Goal: Task Accomplishment & Management: Use online tool/utility

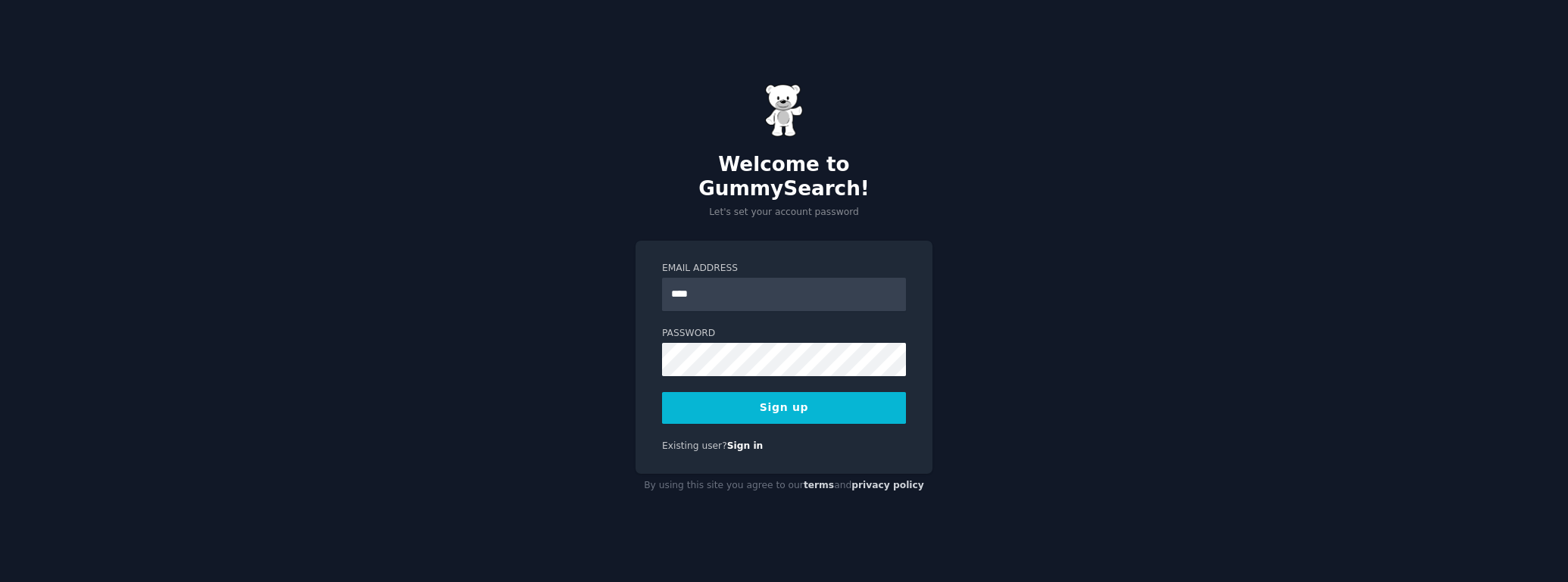
type input "**********"
click at [816, 397] on button "Sign up" at bounding box center [784, 408] width 244 height 32
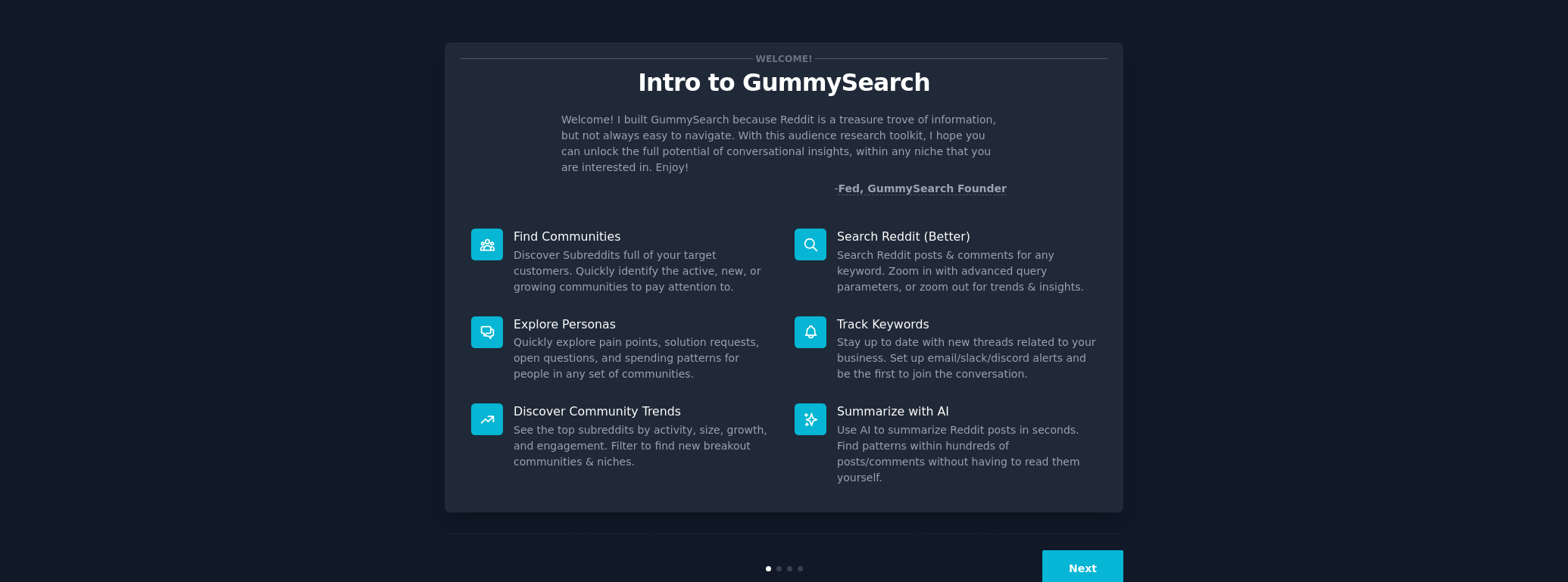
click at [1079, 550] on button "Next" at bounding box center [1082, 569] width 81 height 37
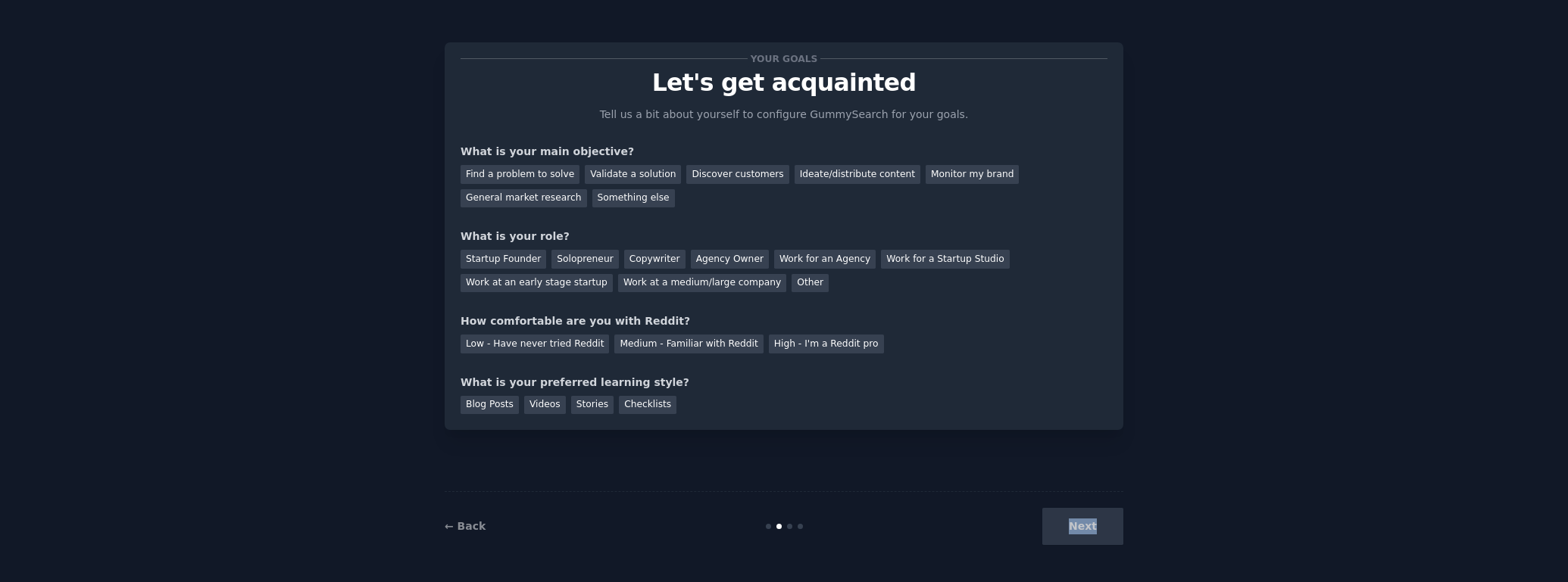
click at [1079, 534] on div "Next" at bounding box center [1010, 526] width 226 height 37
click at [1075, 526] on div "Next" at bounding box center [1010, 526] width 226 height 37
click at [1081, 524] on div "Next" at bounding box center [1010, 526] width 226 height 37
click at [710, 177] on div "Discover customers" at bounding box center [737, 174] width 103 height 19
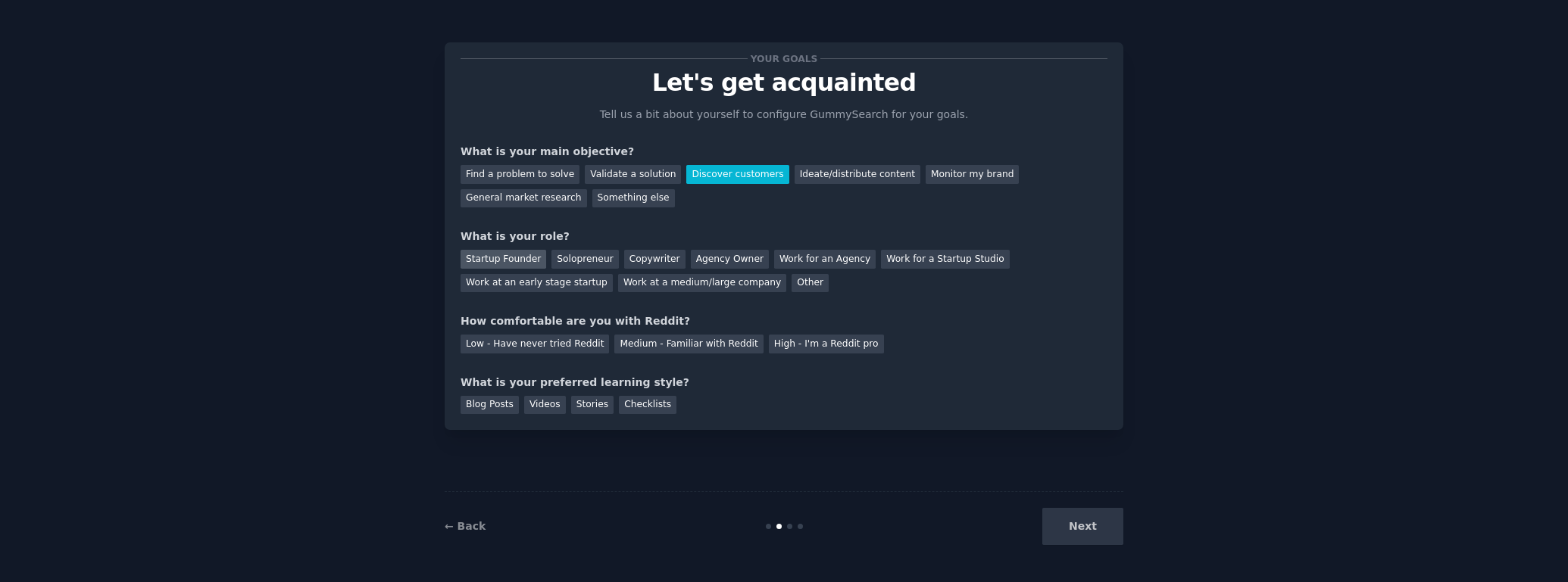
click at [519, 258] on div "Startup Founder" at bounding box center [503, 259] width 86 height 19
click at [777, 344] on div "High - I'm a Reddit pro" at bounding box center [827, 344] width 115 height 19
click at [632, 409] on div "Checklists" at bounding box center [647, 405] width 57 height 19
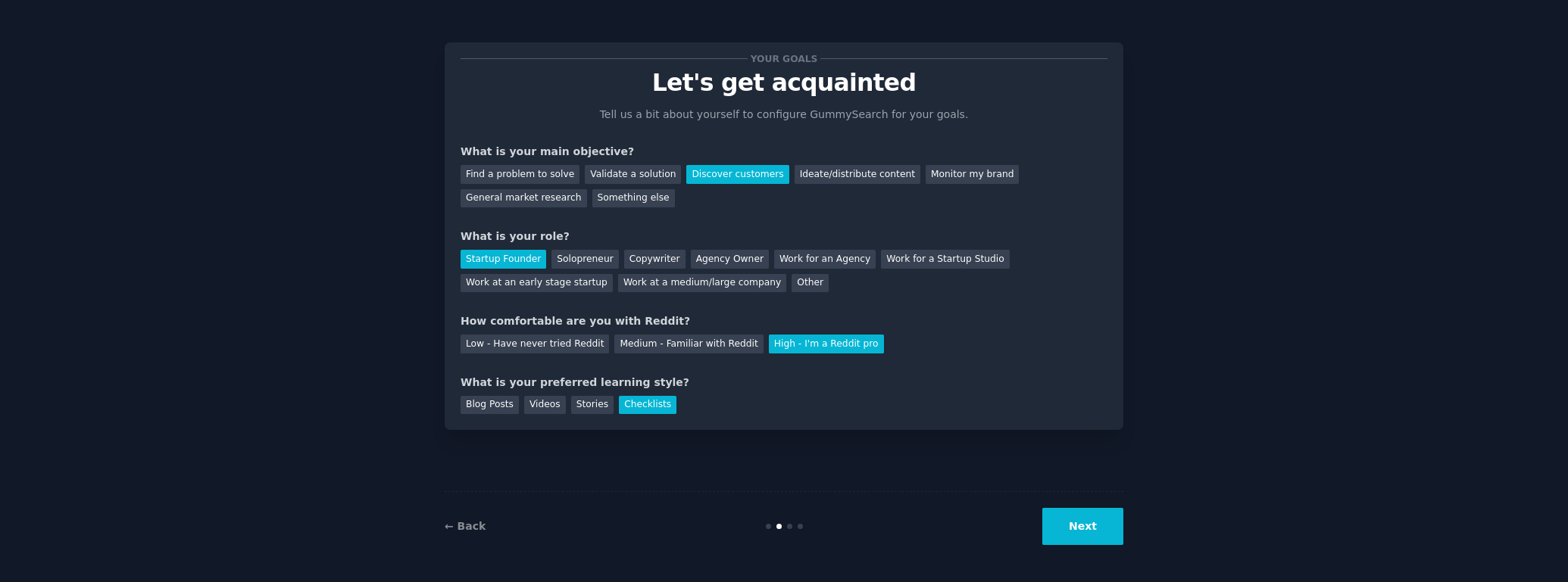
click at [1104, 536] on button "Next" at bounding box center [1082, 526] width 81 height 37
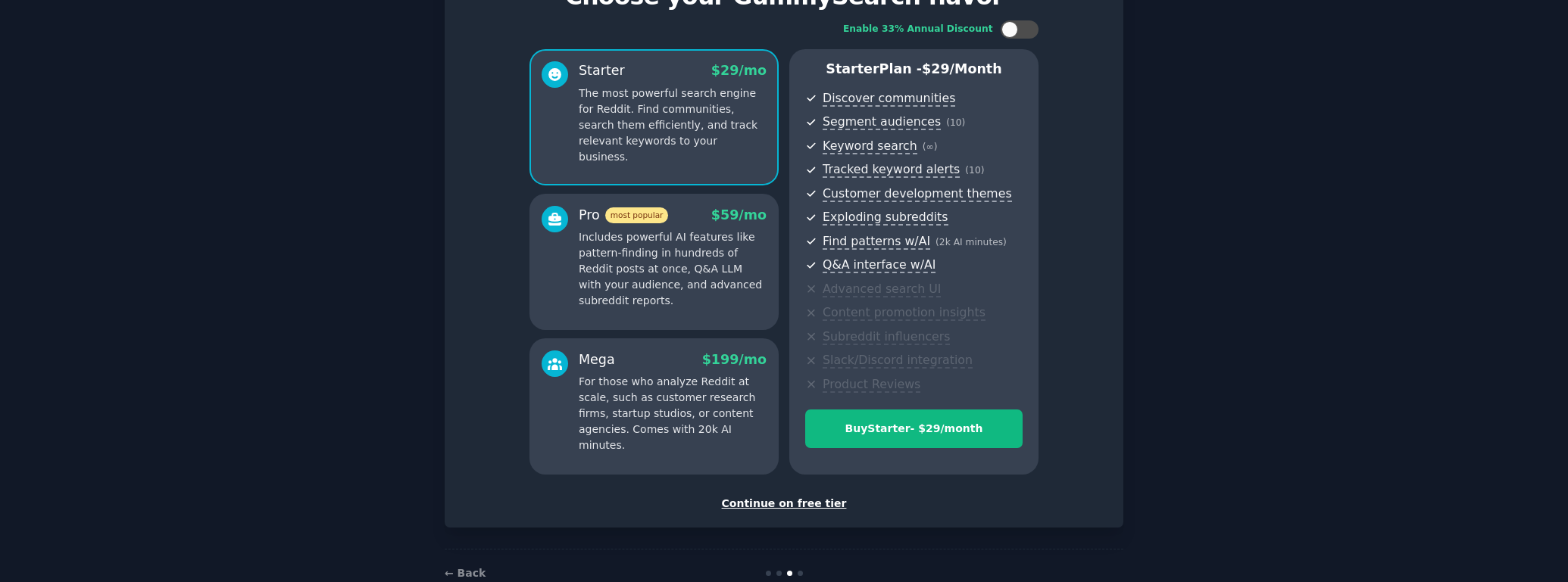
click at [802, 501] on div "Continue on free tier" at bounding box center [784, 504] width 647 height 16
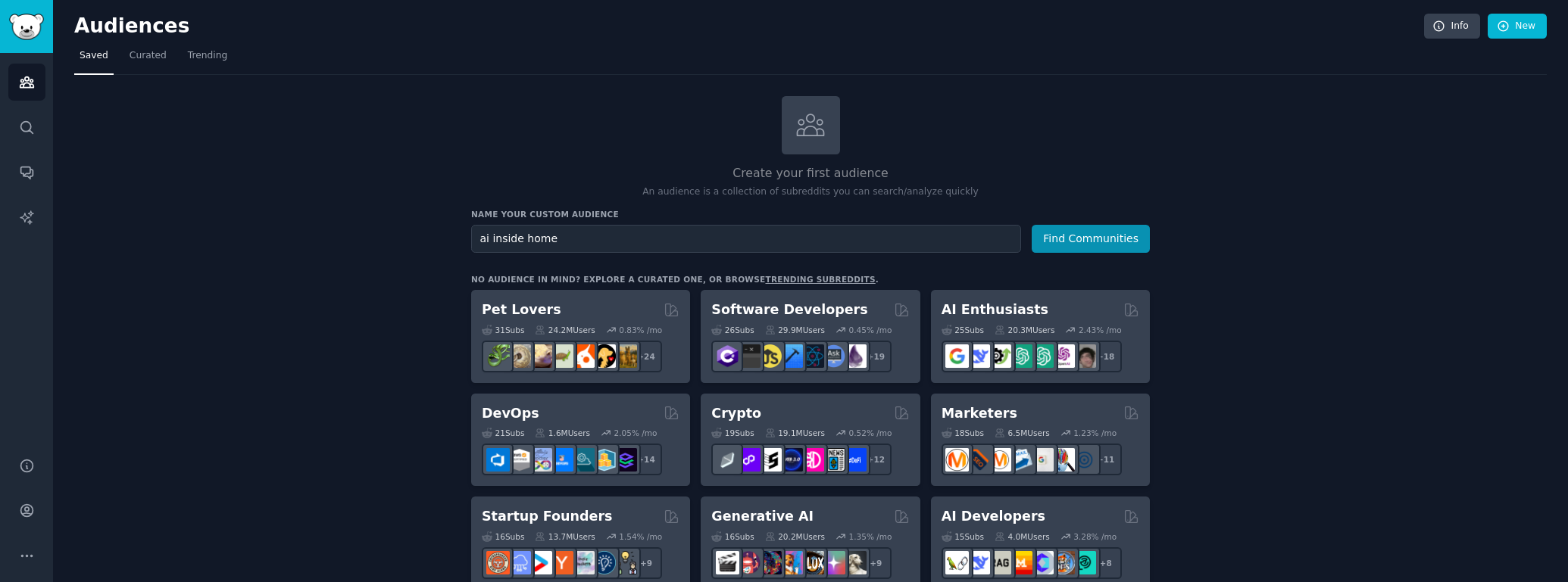
type input "ai inside home"
click at [1032, 225] on button "Find Communities" at bounding box center [1091, 238] width 118 height 28
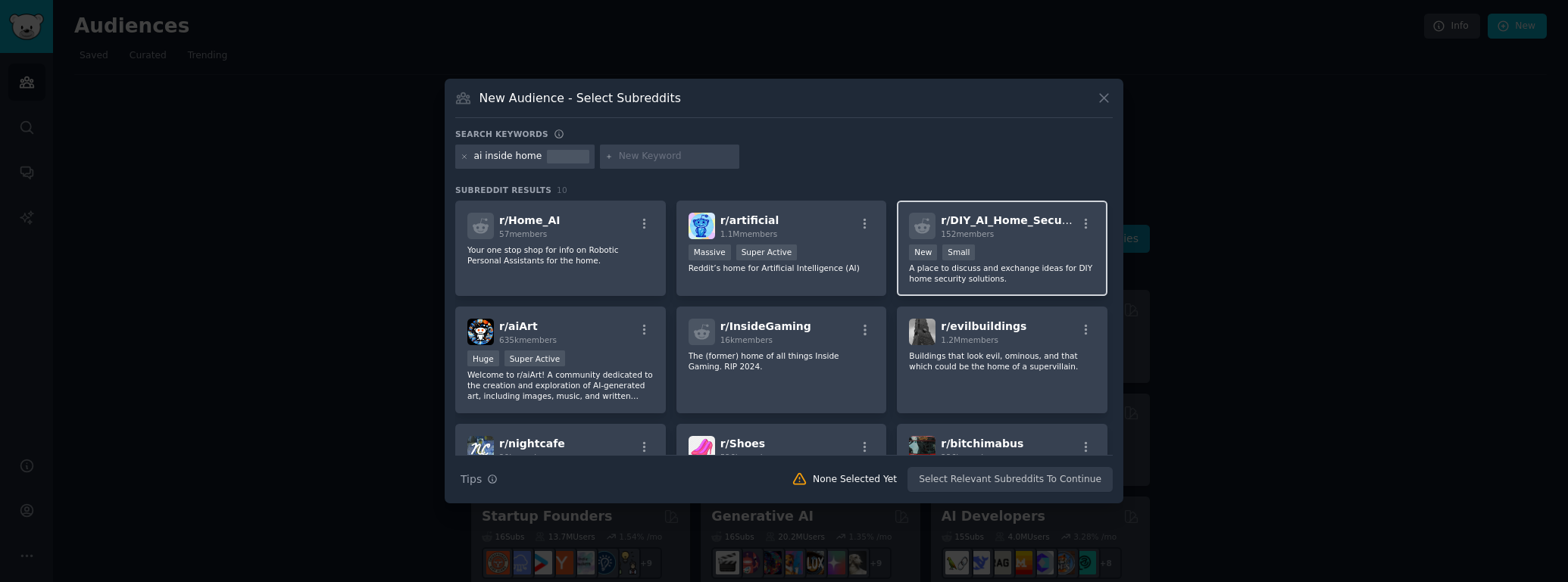
click at [1023, 266] on p "A place to discuss and exchange ideas for DIY home security solutions." at bounding box center [1002, 272] width 186 height 21
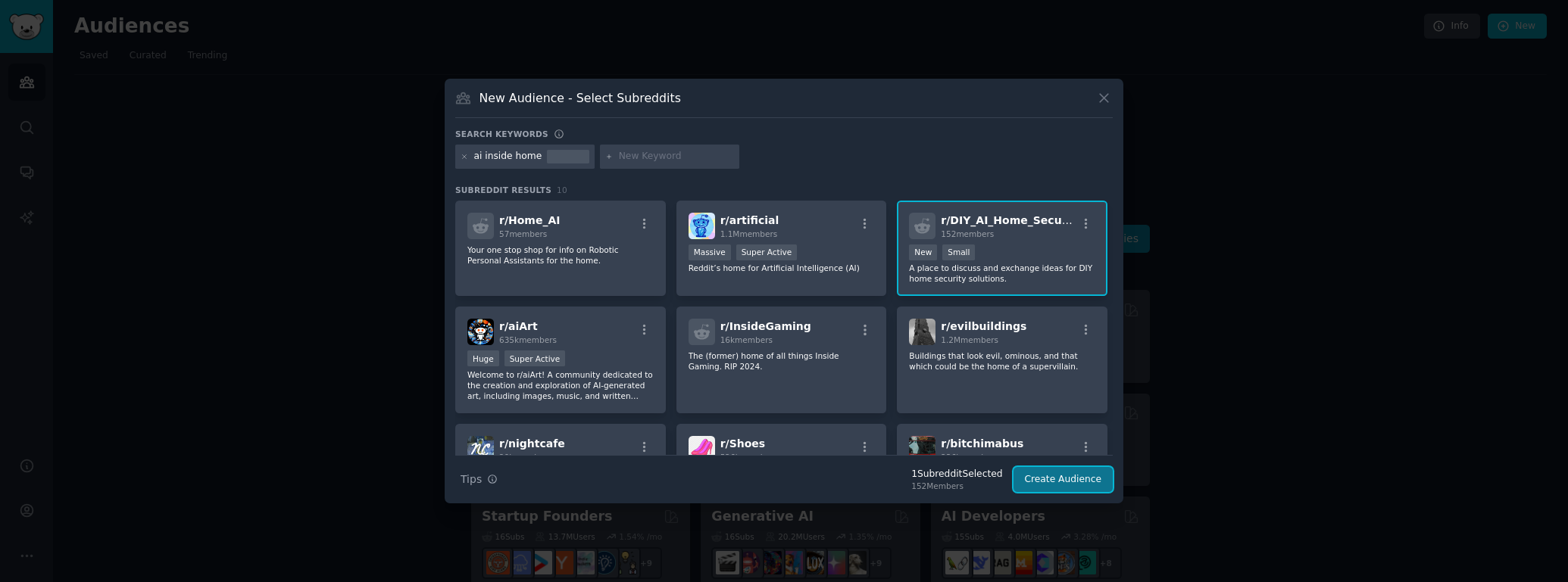
click at [1052, 481] on button "Create Audience" at bounding box center [1063, 479] width 100 height 26
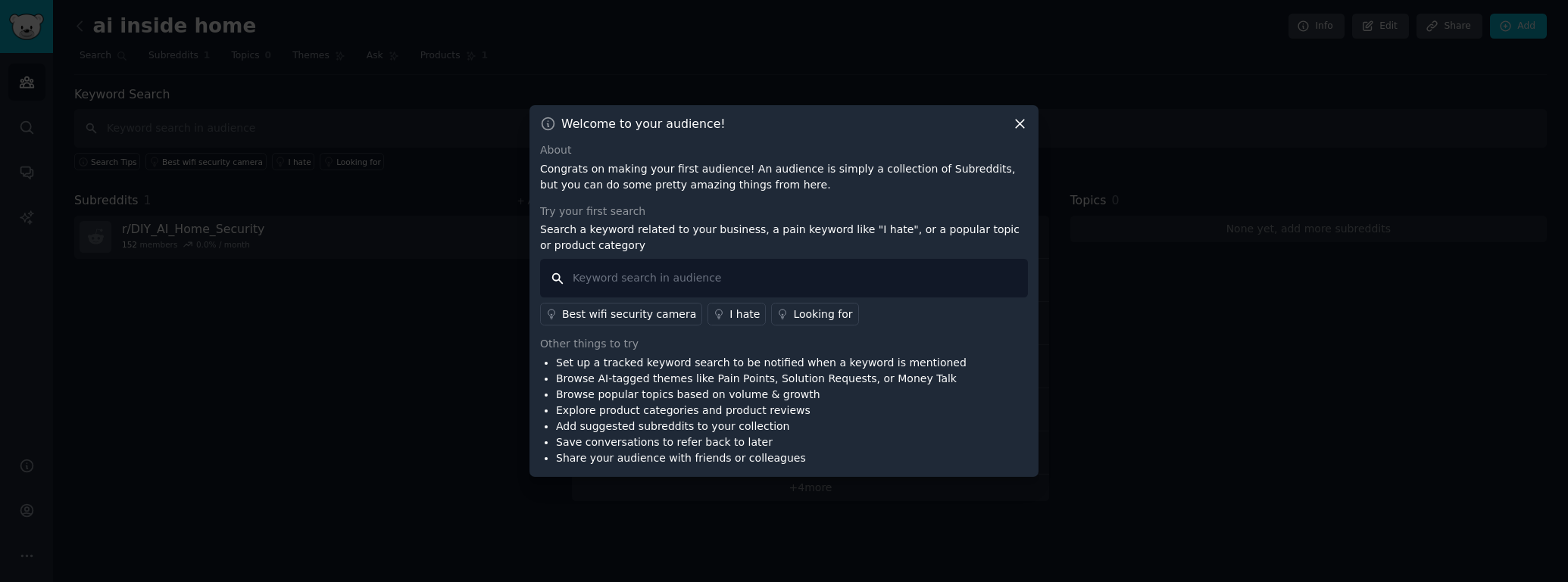
click at [792, 272] on input "text" at bounding box center [784, 278] width 488 height 39
type input "chorses"
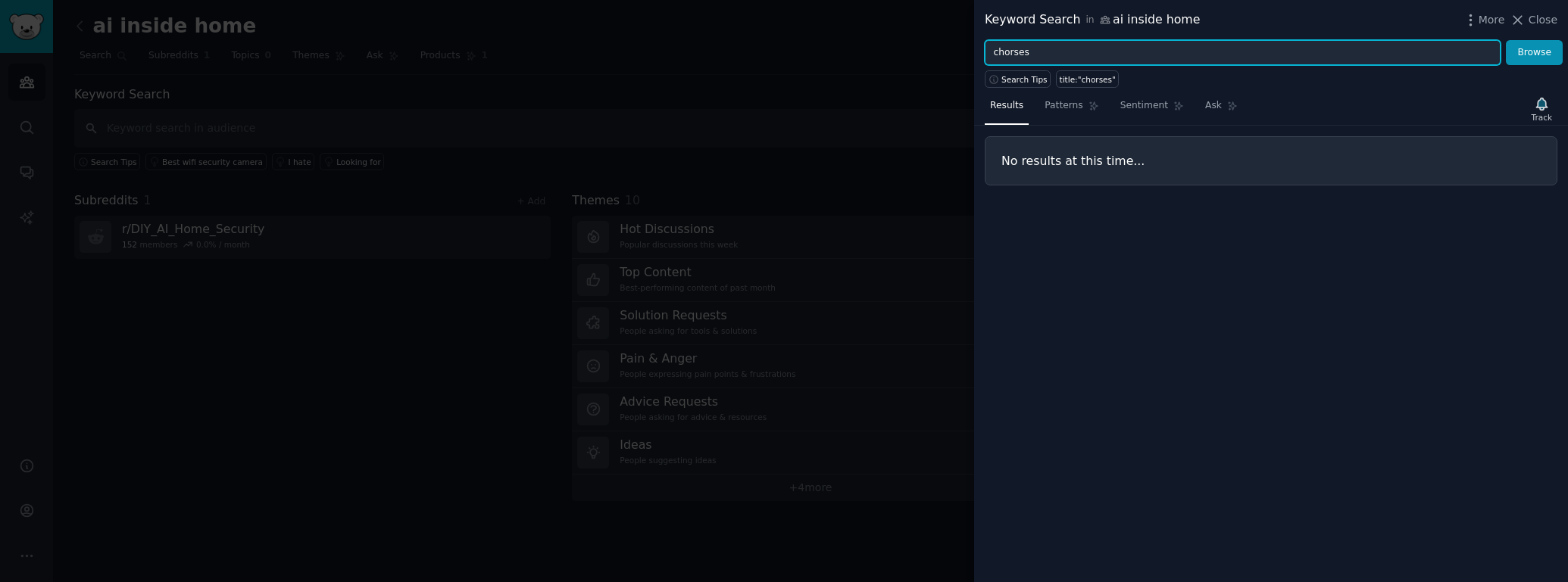
click at [1033, 61] on input "chorses" at bounding box center [1242, 53] width 516 height 26
type input "chores"
click at [1506, 40] on button "Browse" at bounding box center [1534, 53] width 57 height 26
click at [497, 85] on div at bounding box center [784, 291] width 1568 height 582
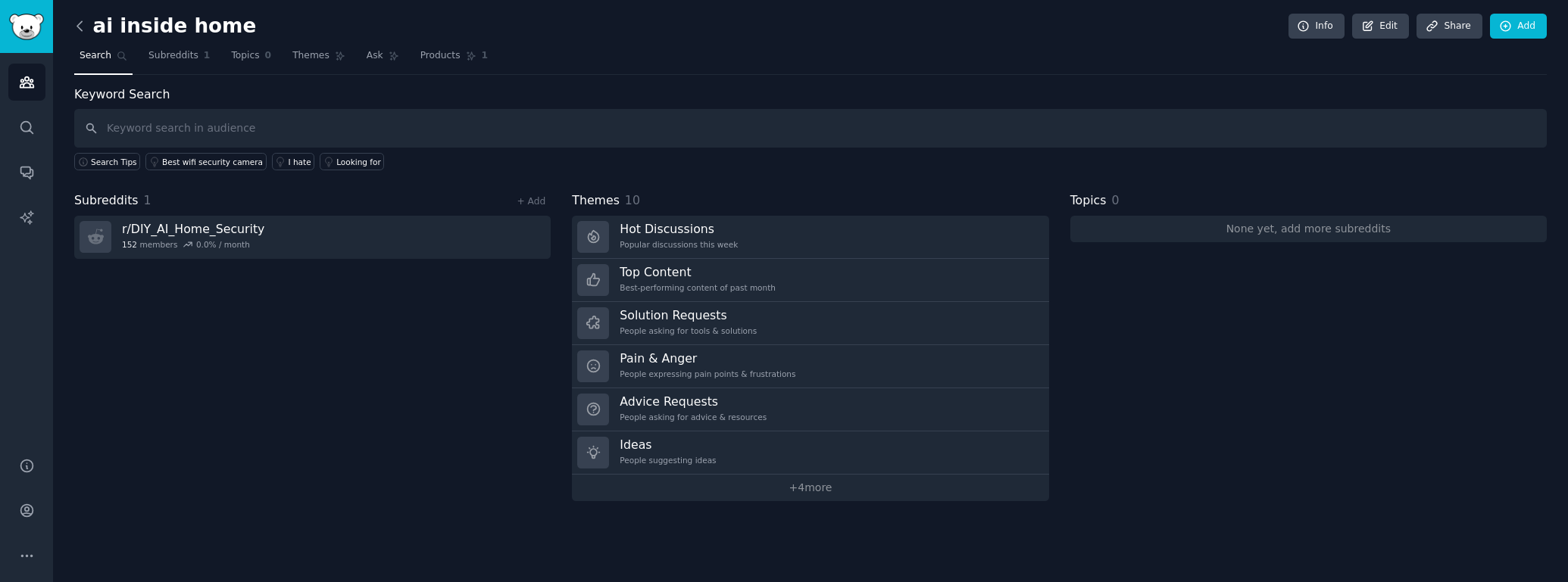
click at [80, 31] on icon at bounding box center [80, 26] width 16 height 16
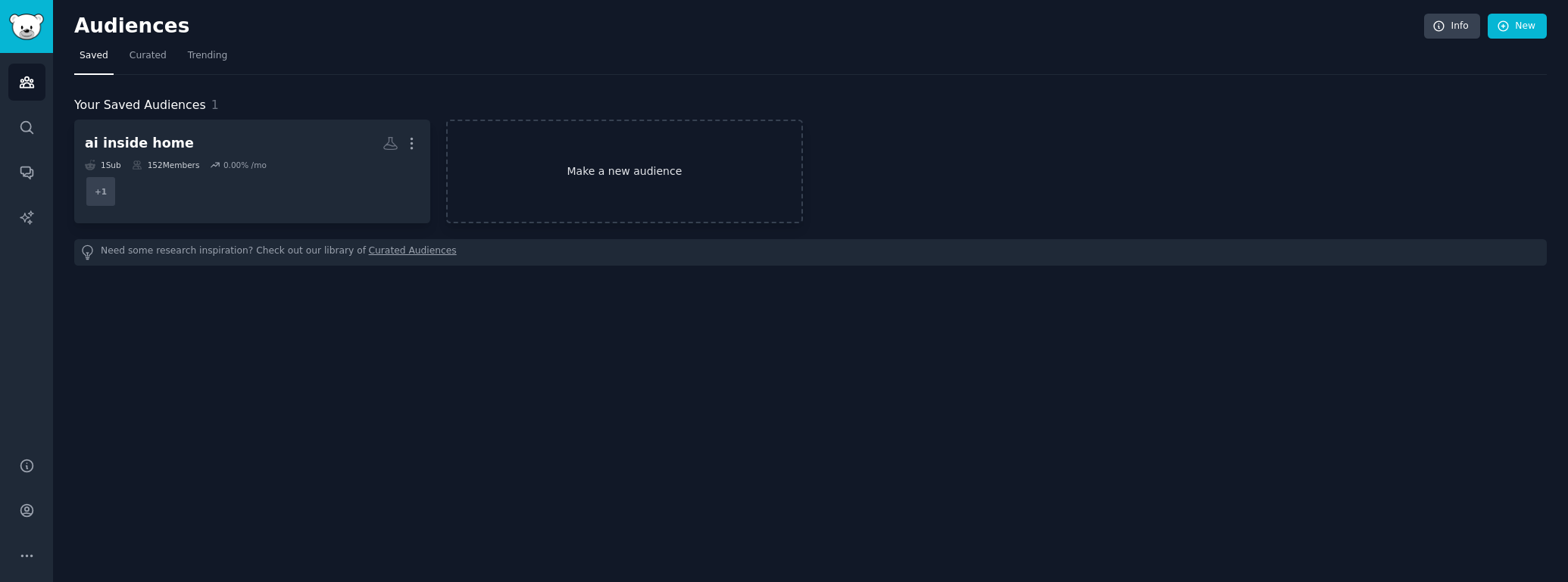
click at [603, 195] on link "Make a new audience" at bounding box center [624, 171] width 356 height 103
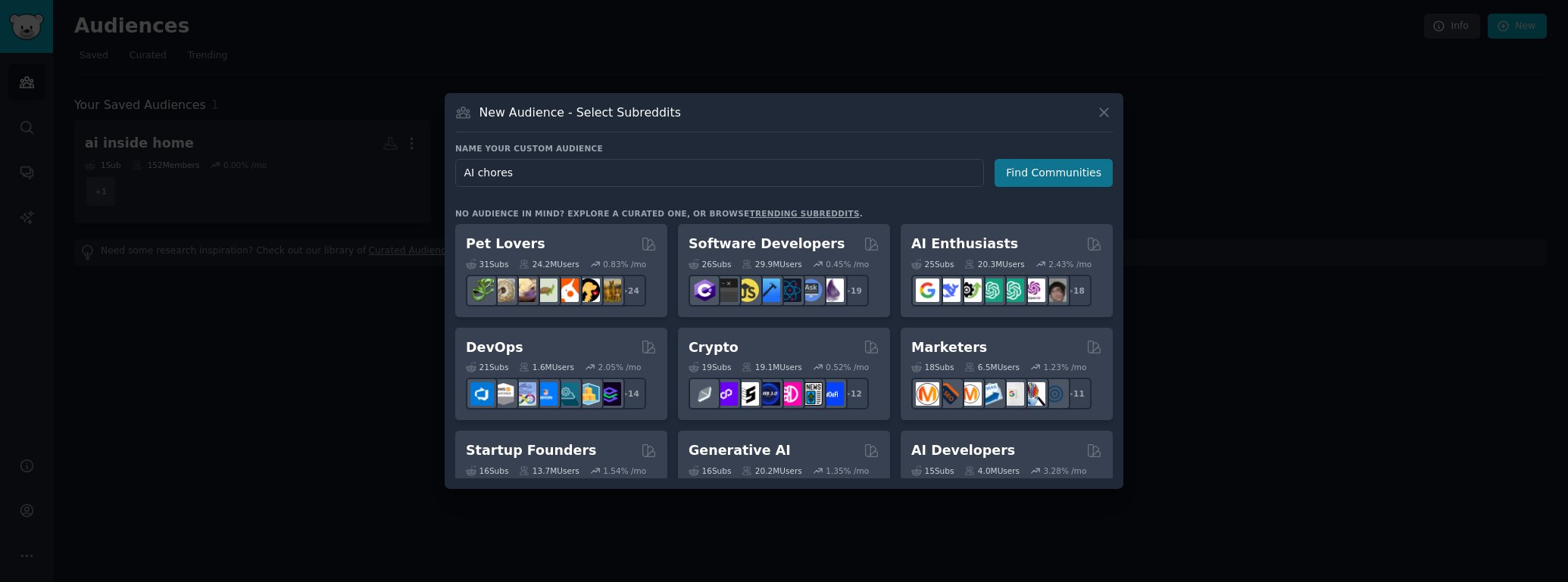
type input "AI chores"
click at [1025, 175] on button "Find Communities" at bounding box center [1054, 172] width 118 height 28
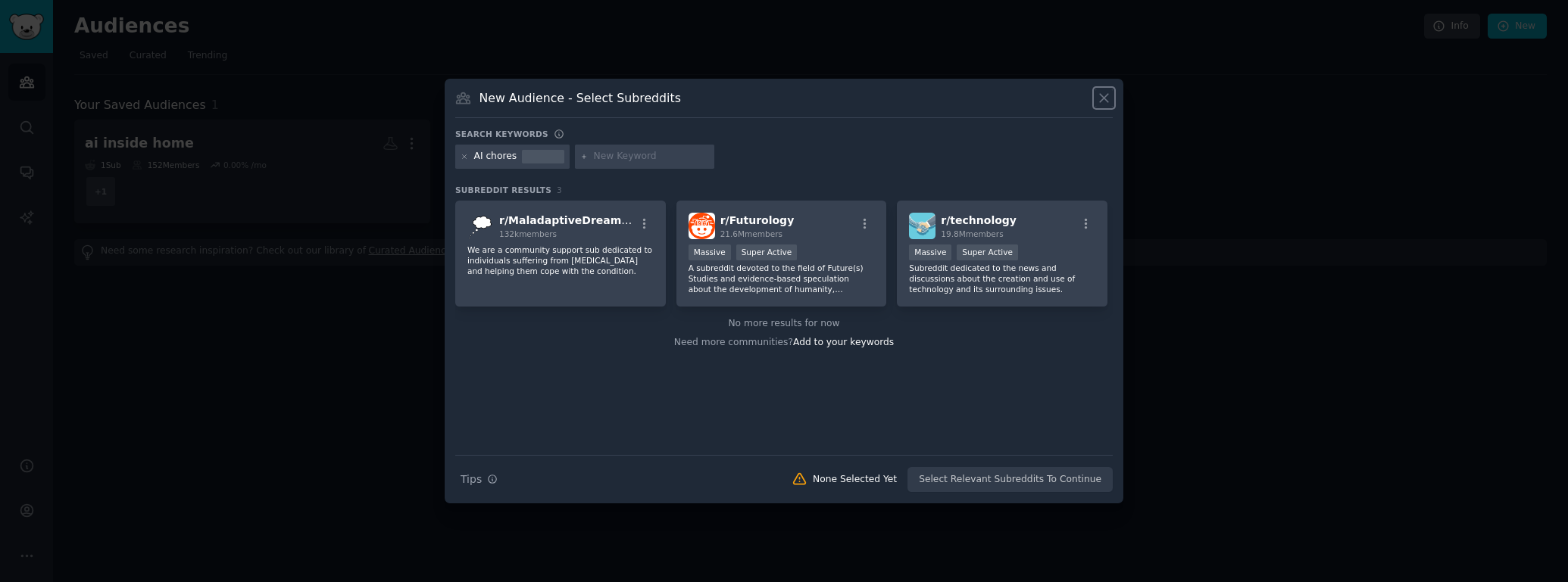
click at [1101, 96] on icon at bounding box center [1103, 98] width 16 height 16
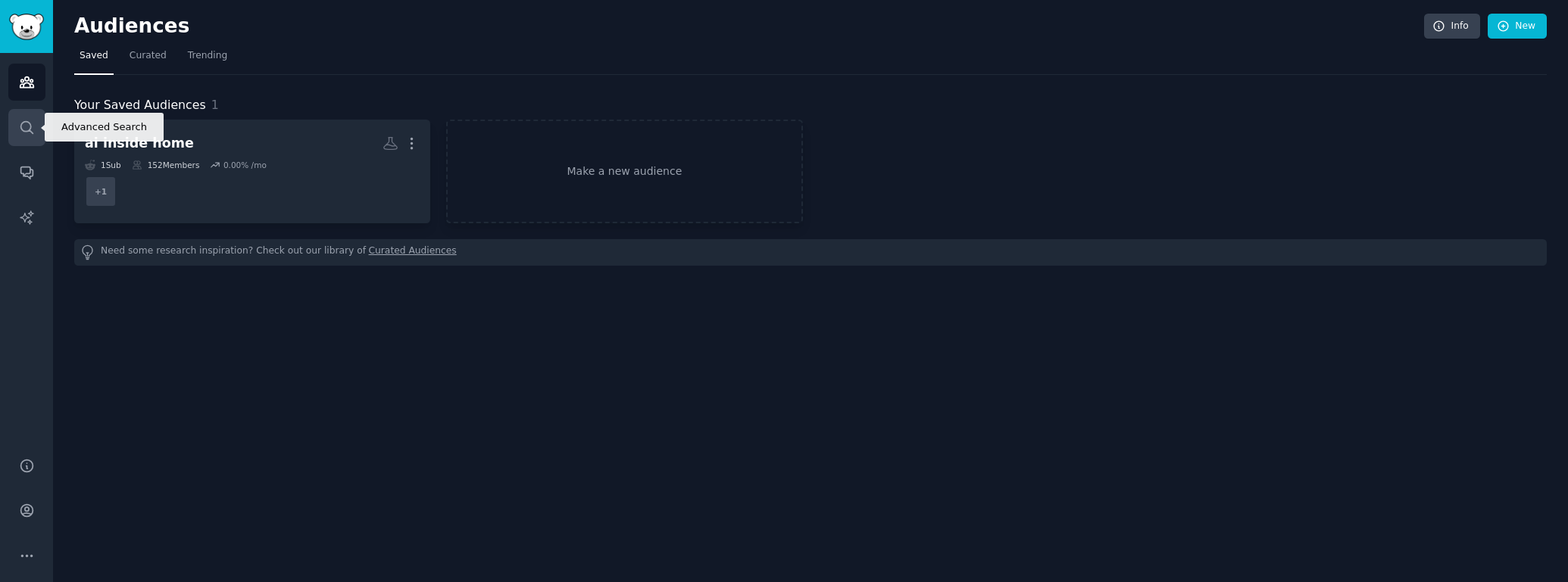
click at [24, 133] on icon "Sidebar" at bounding box center [27, 127] width 16 height 16
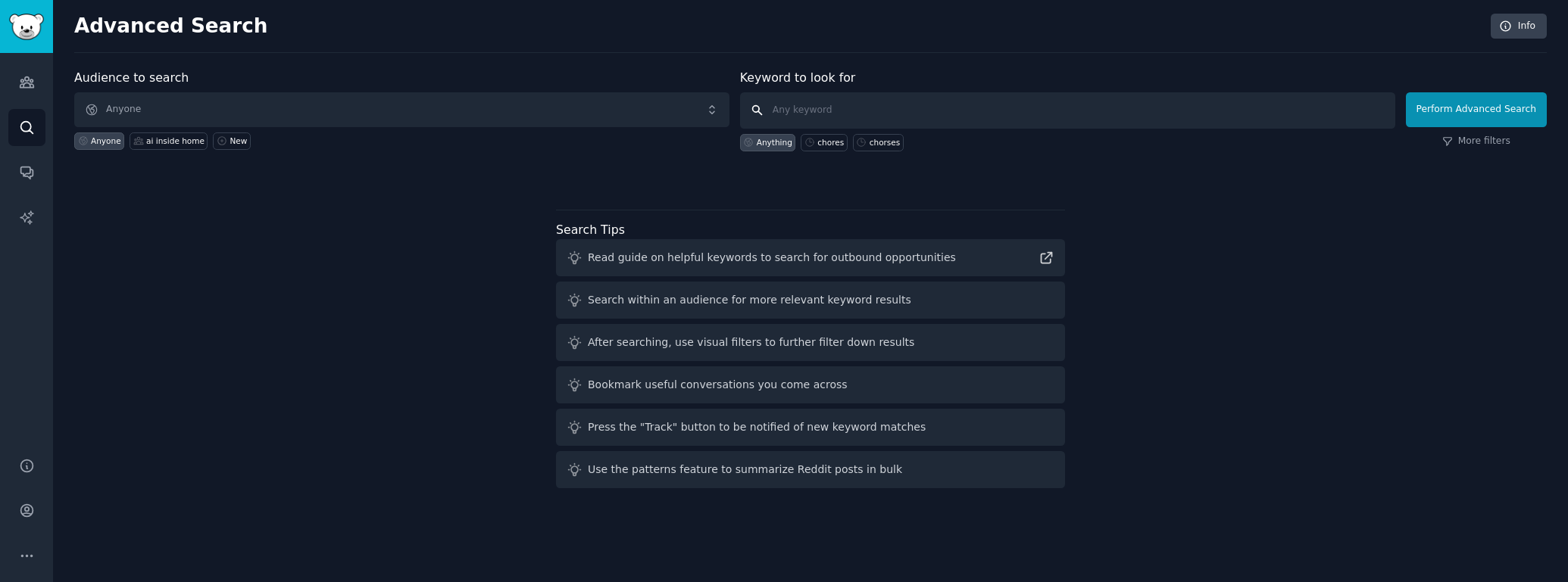
click at [846, 107] on input "text" at bounding box center [1067, 110] width 656 height 36
type input "AI chores"
click at [1459, 103] on button "Perform Advanced Search" at bounding box center [1476, 109] width 141 height 34
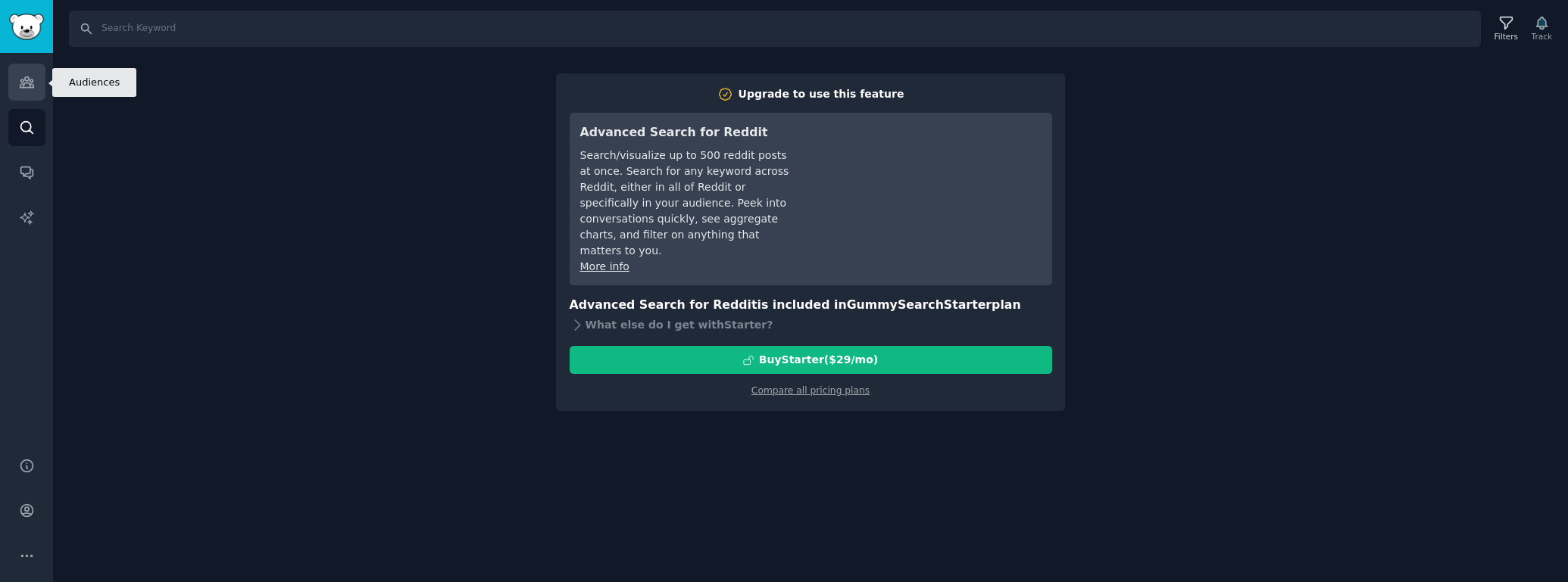
click at [24, 82] on icon "Sidebar" at bounding box center [26, 82] width 13 height 11
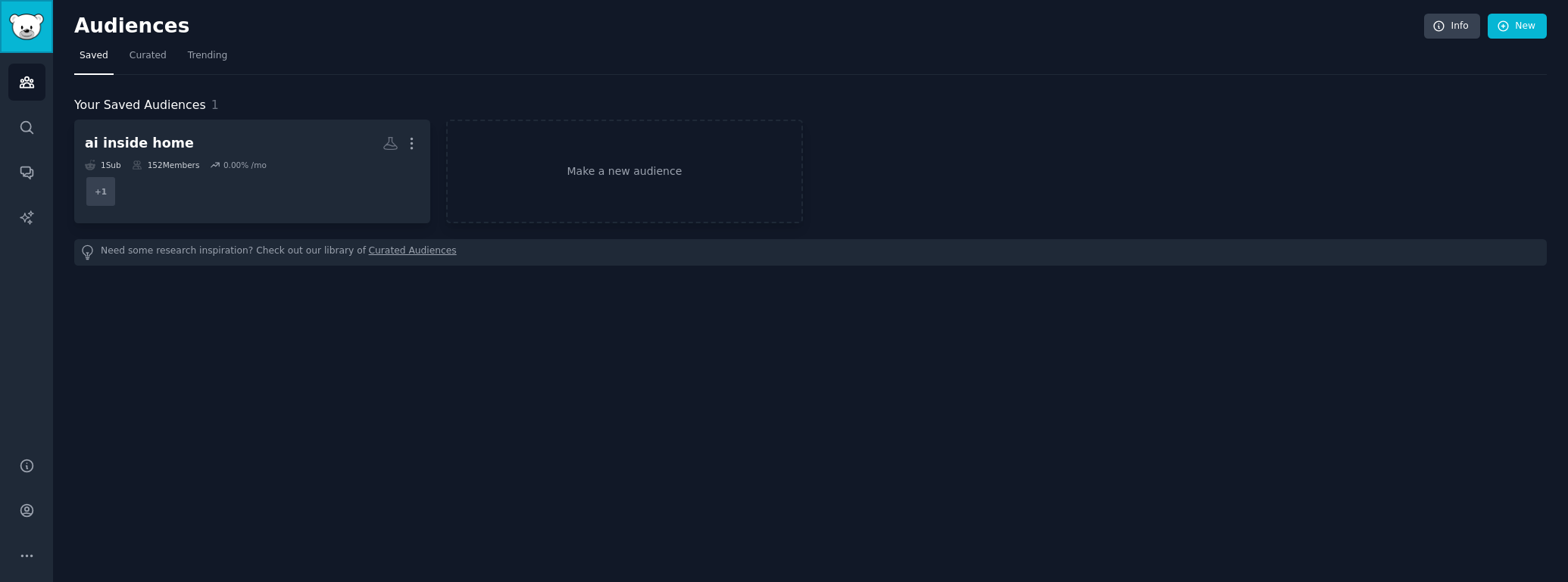
click at [24, 19] on img "Sidebar" at bounding box center [26, 27] width 35 height 27
click at [31, 27] on img "Sidebar" at bounding box center [26, 27] width 35 height 27
